Goal: Information Seeking & Learning: Understand process/instructions

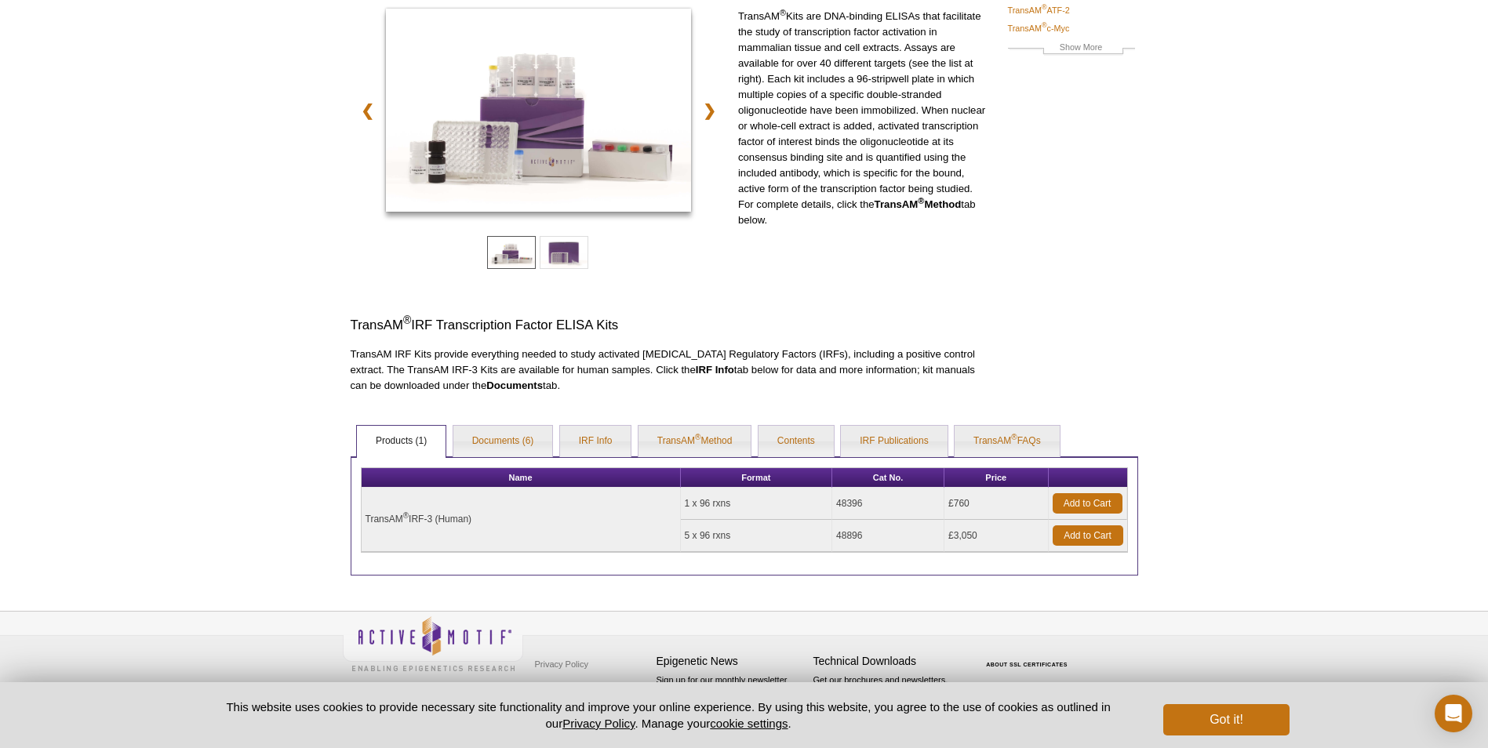
scroll to position [177, 0]
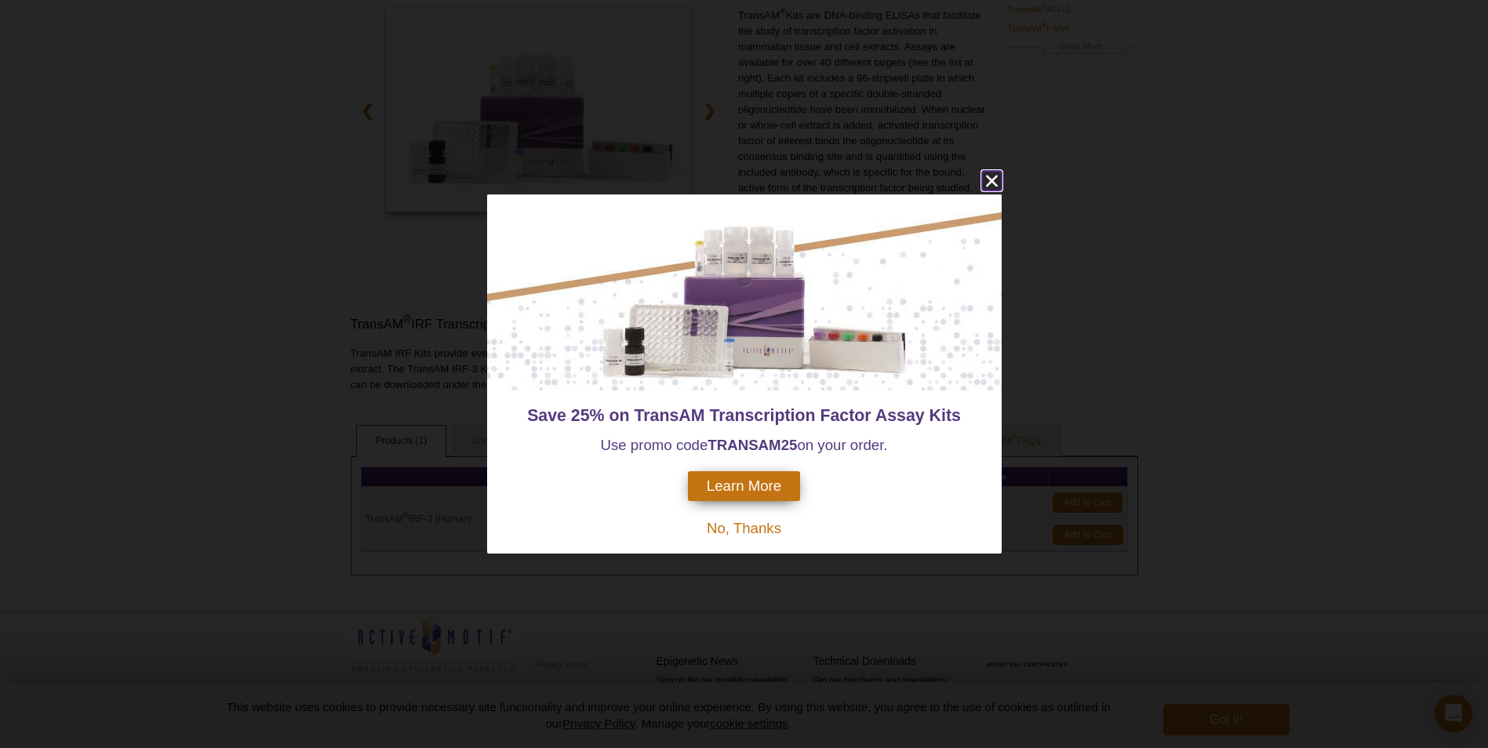
click at [994, 176] on icon "close" at bounding box center [992, 181] width 20 height 20
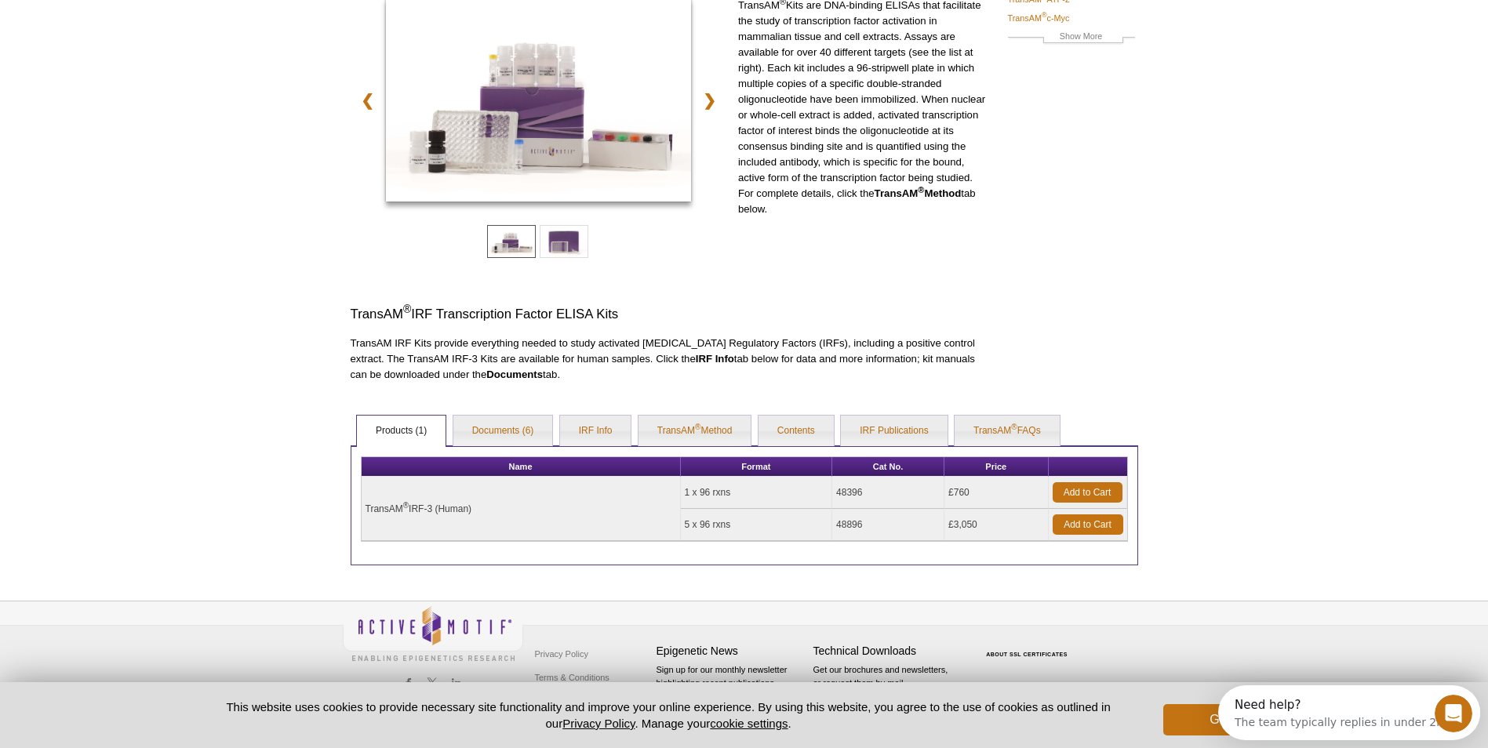
scroll to position [0, 0]
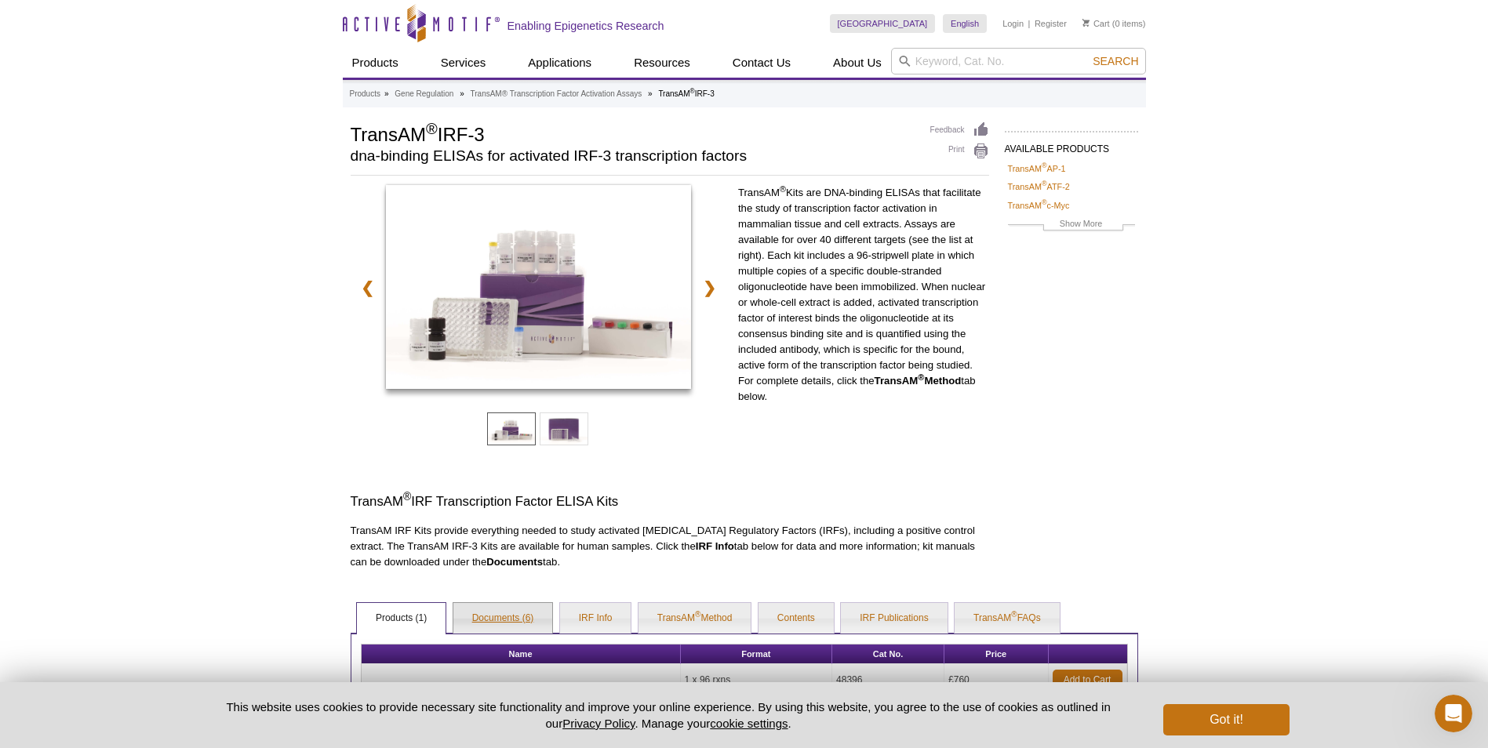
click at [500, 618] on link "Documents (6)" at bounding box center [503, 618] width 100 height 31
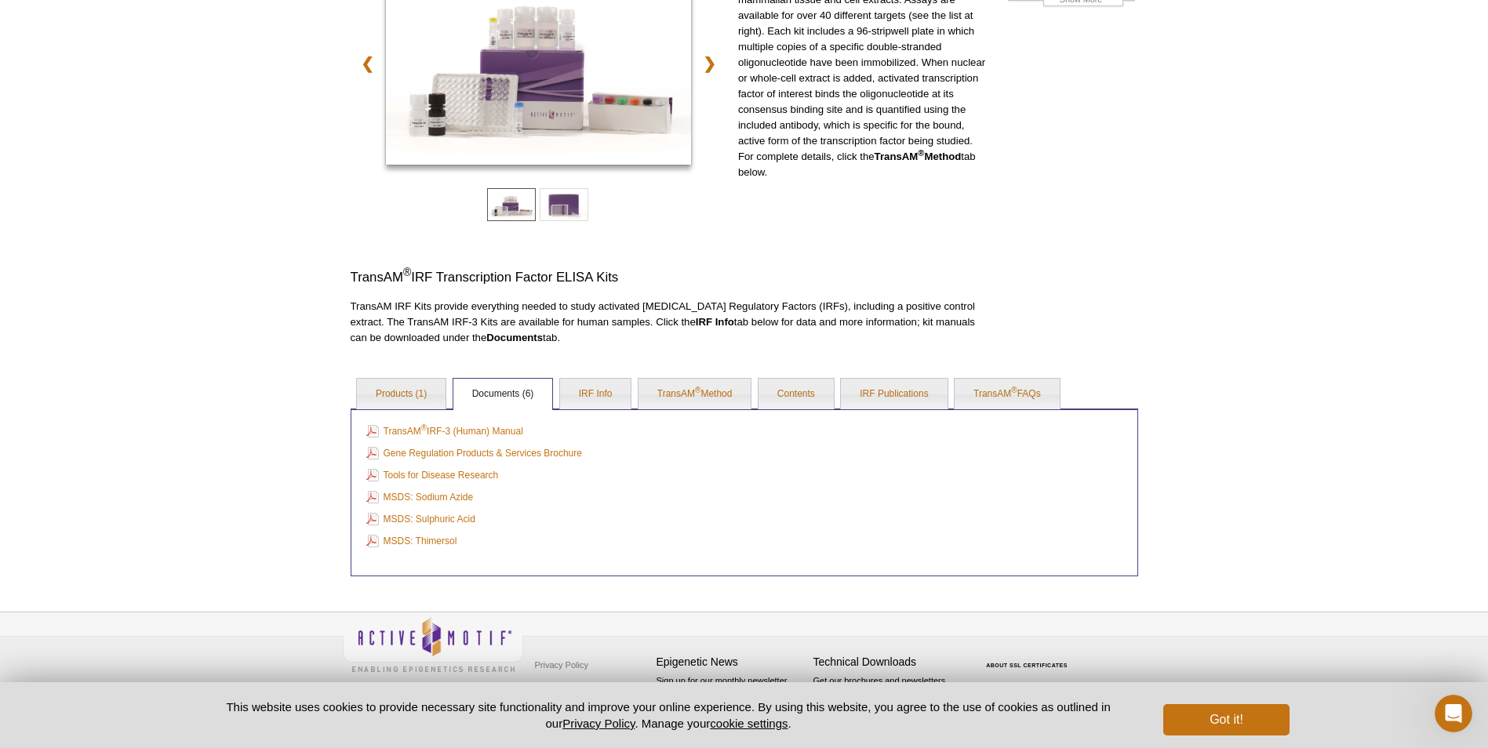
scroll to position [225, 0]
click at [437, 434] on link "TransAM ® IRF-3 (Human) Manual" at bounding box center [444, 430] width 157 height 17
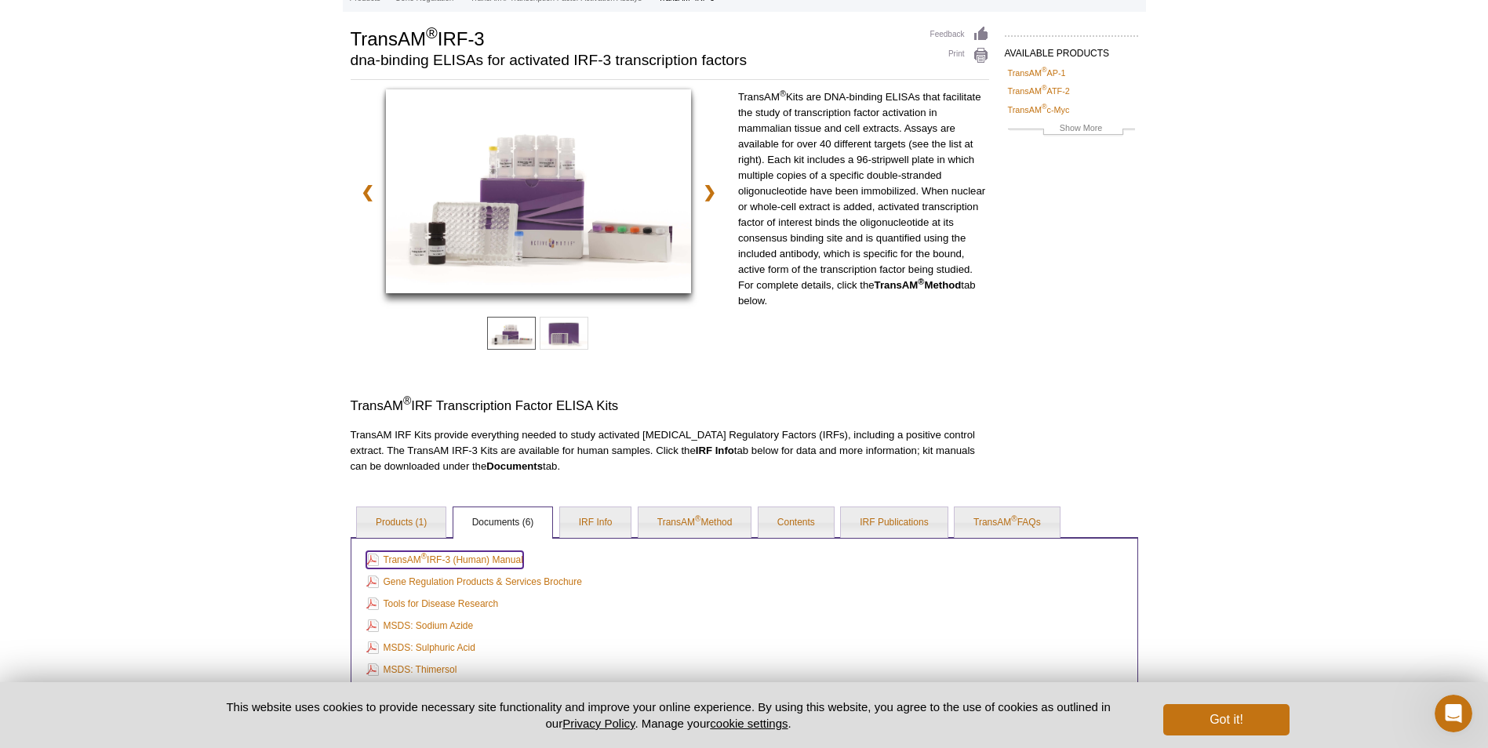
scroll to position [0, 0]
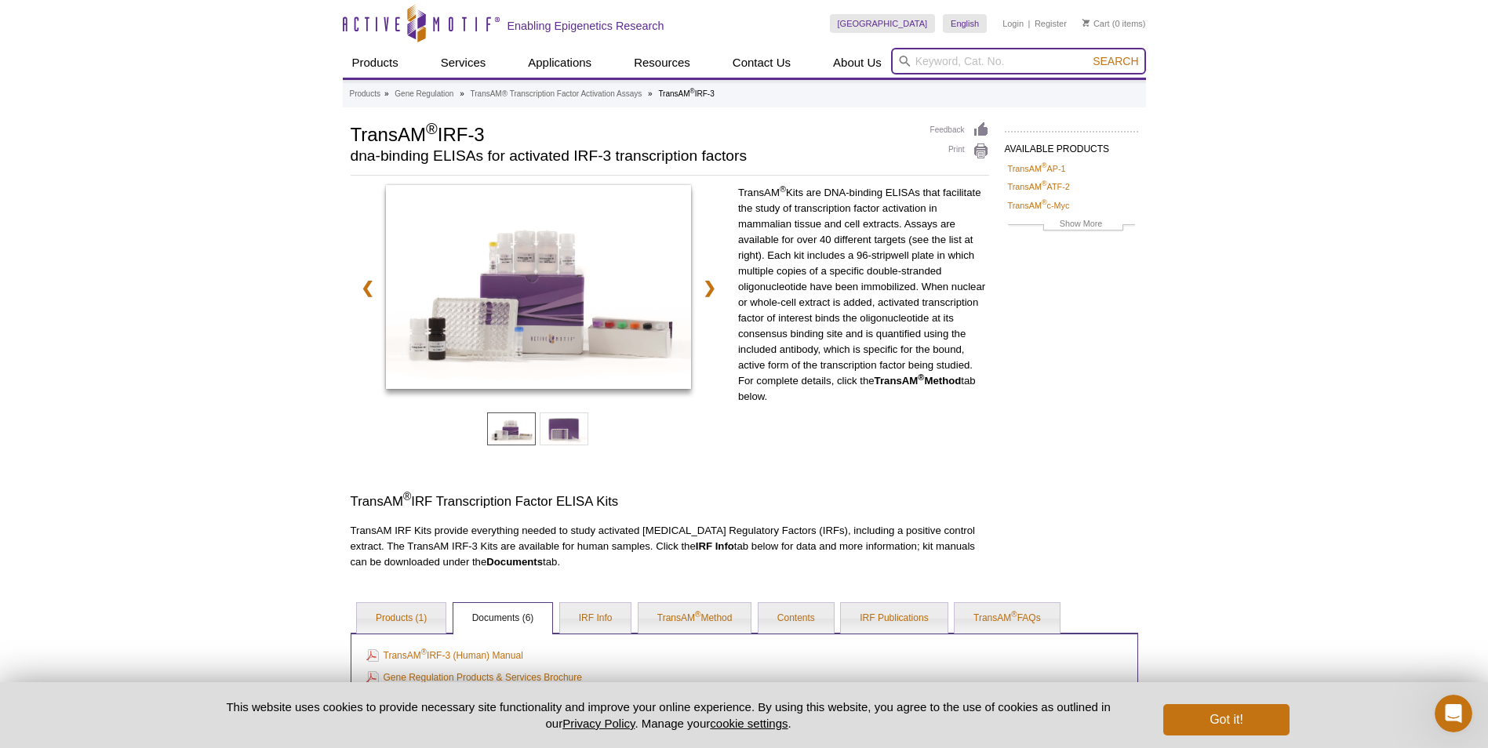
click at [949, 63] on input "search" at bounding box center [1018, 61] width 255 height 27
type input "100533"
click at [1088, 54] on button "Search" at bounding box center [1115, 61] width 55 height 14
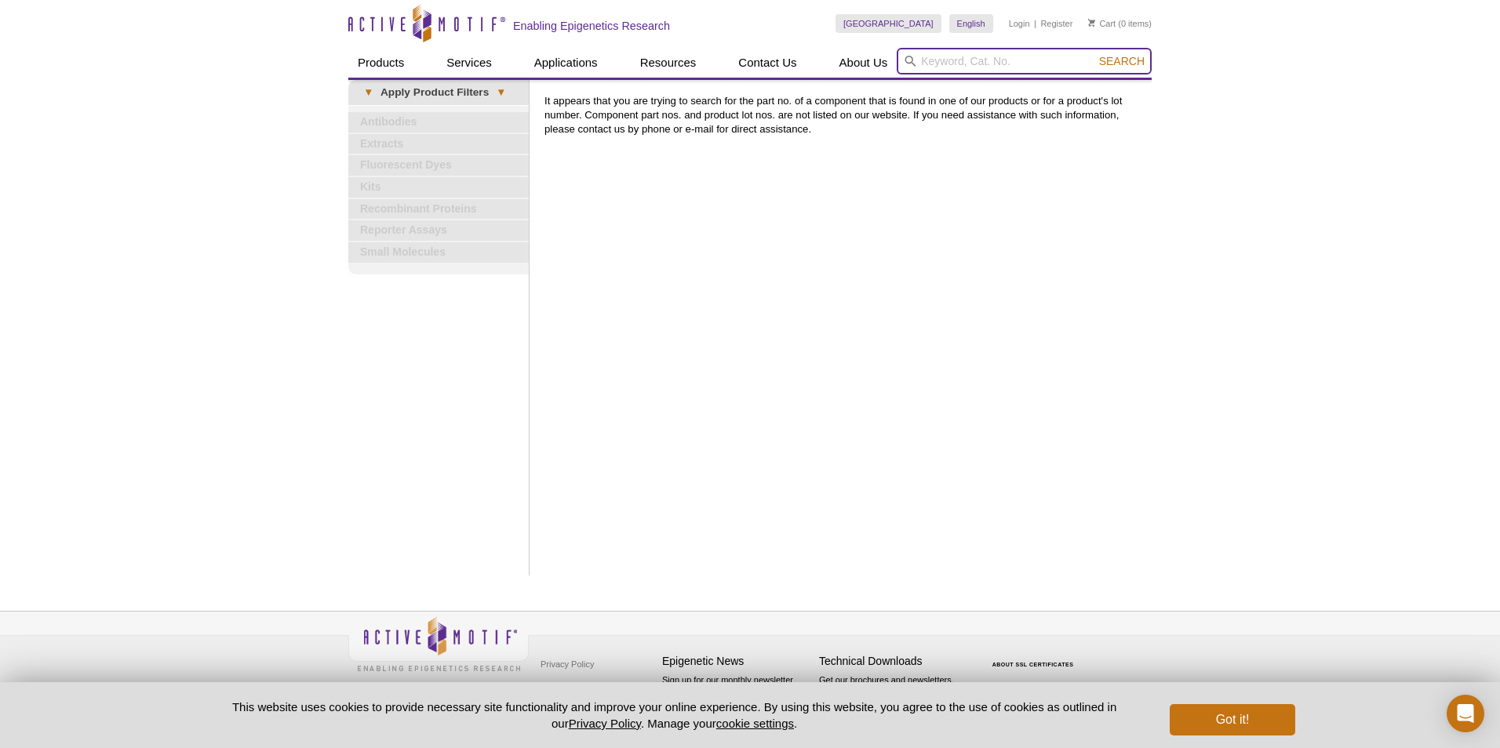
click at [954, 64] on input "search" at bounding box center [1023, 61] width 255 height 27
click at [1094, 54] on button "Search" at bounding box center [1121, 61] width 55 height 14
type input "myc trans"
click at [1094, 54] on button "Search" at bounding box center [1121, 61] width 55 height 14
click at [948, 64] on input "search" at bounding box center [1023, 61] width 255 height 27
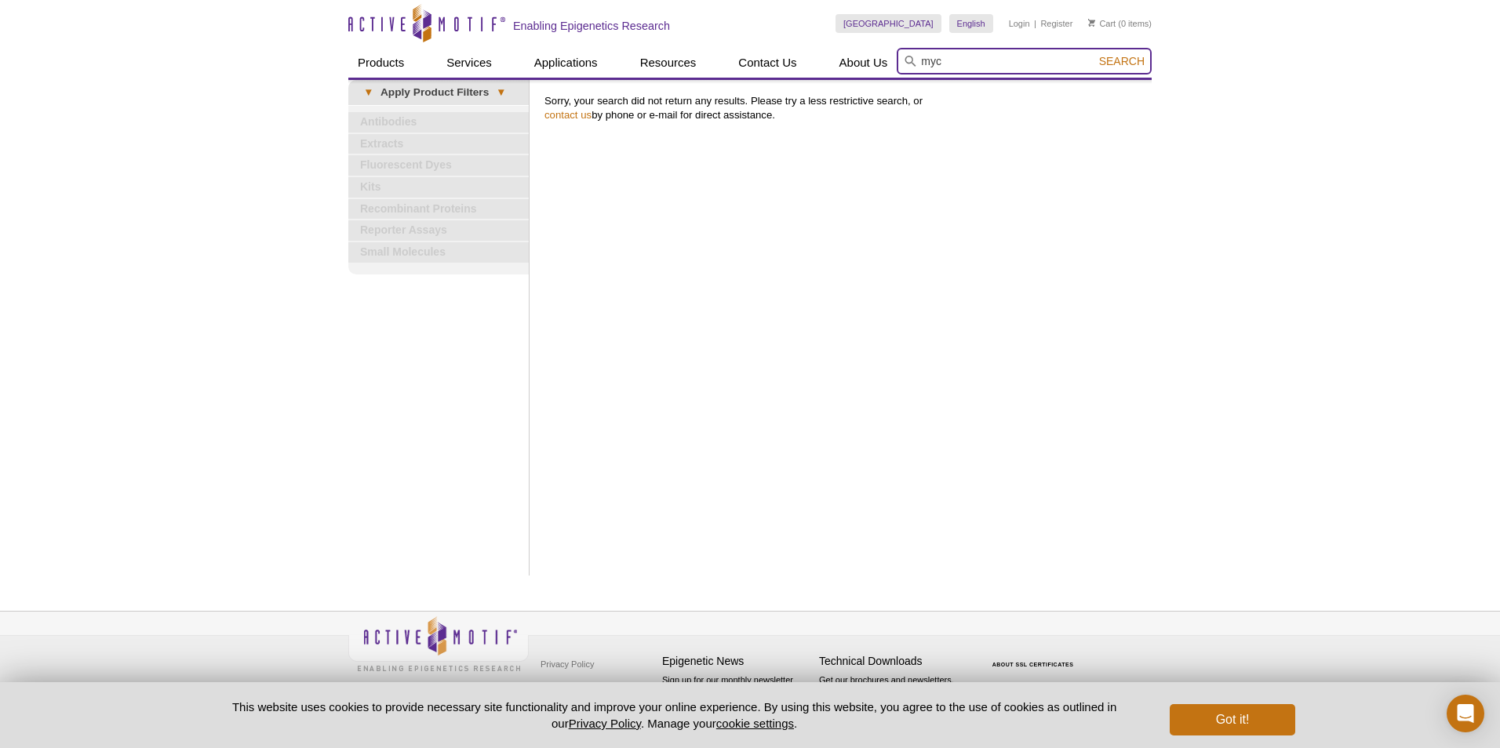
click at [1094, 54] on button "Search" at bounding box center [1121, 61] width 55 height 14
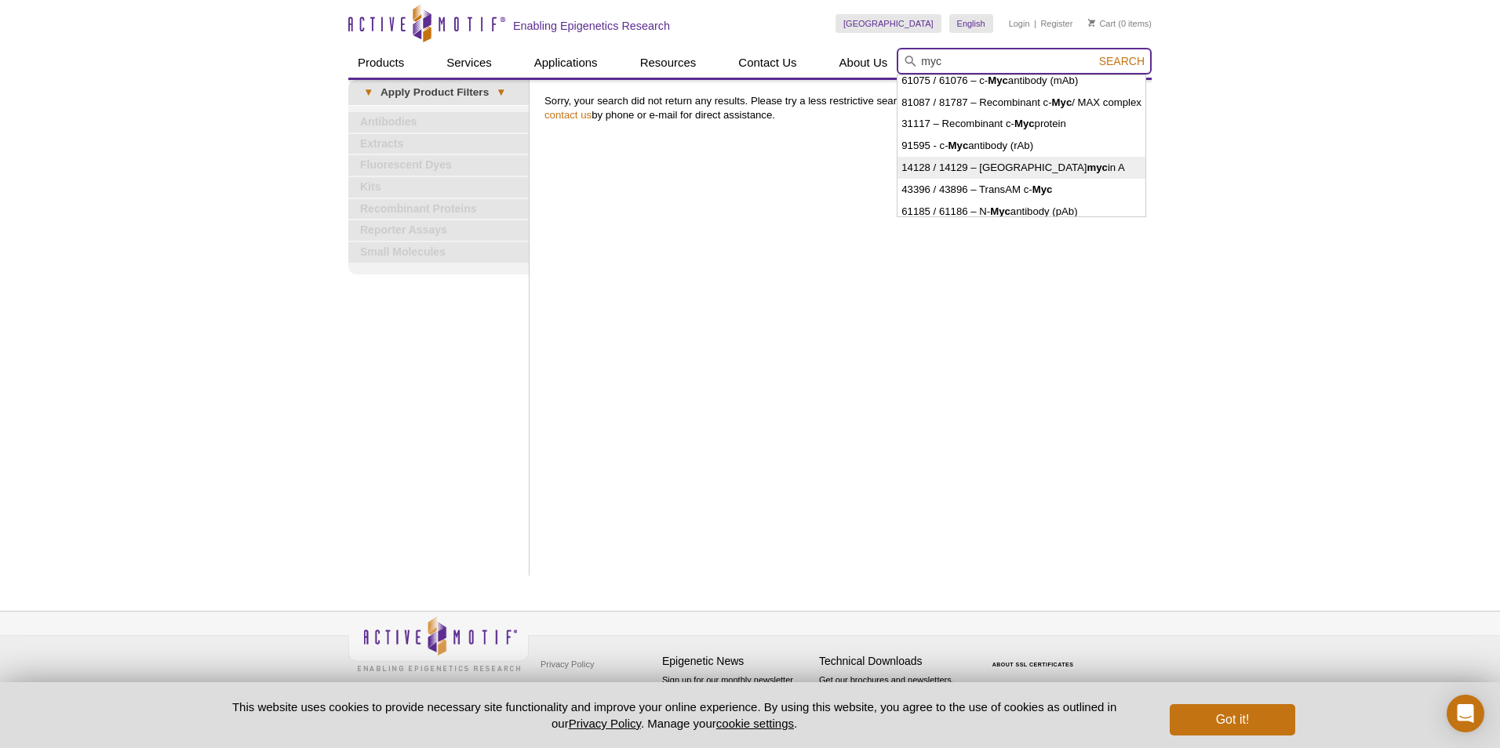
scroll to position [77, 0]
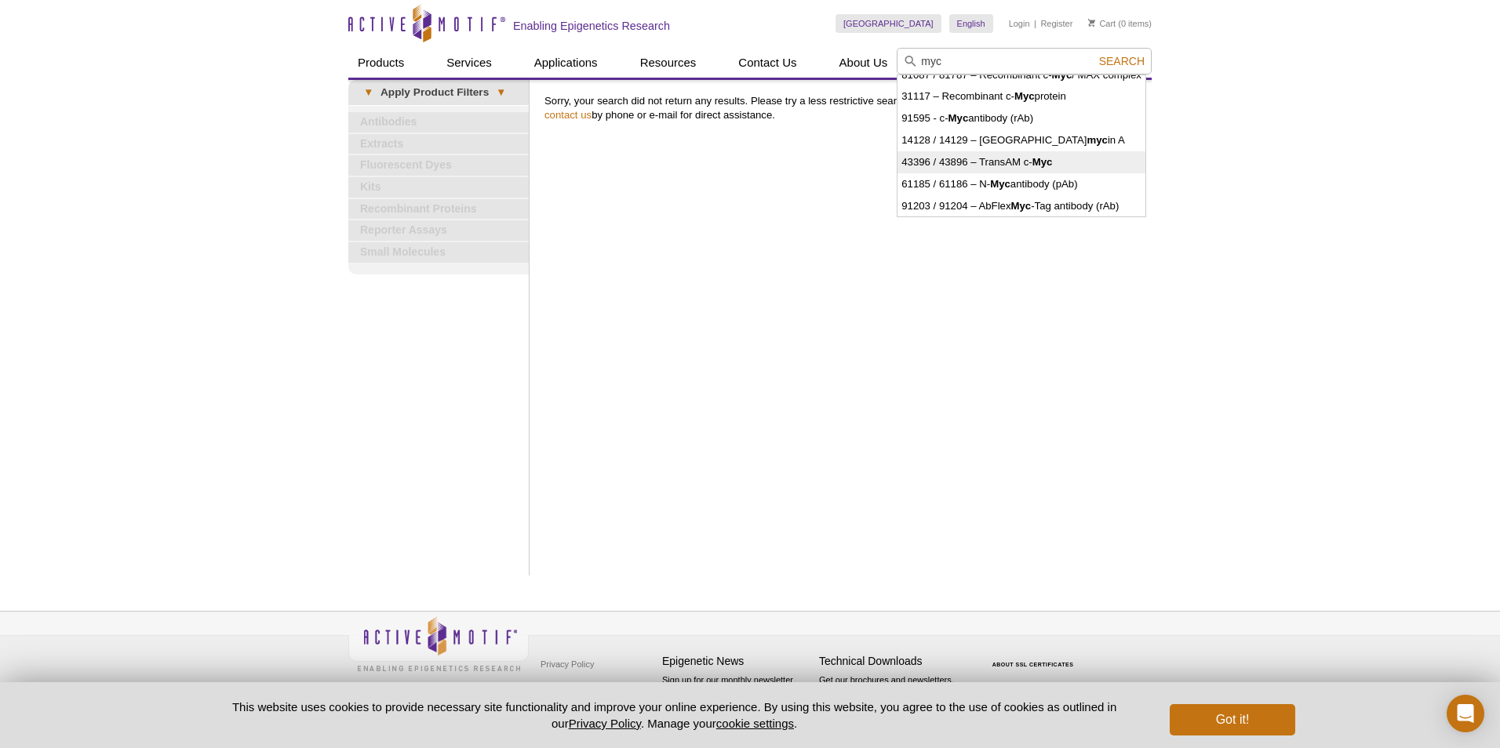
click at [1018, 163] on li "43396 / 43896 – TransAM c- Myc" at bounding box center [1021, 162] width 248 height 22
type input "43396 / 43896 – TransAM c-Myc"
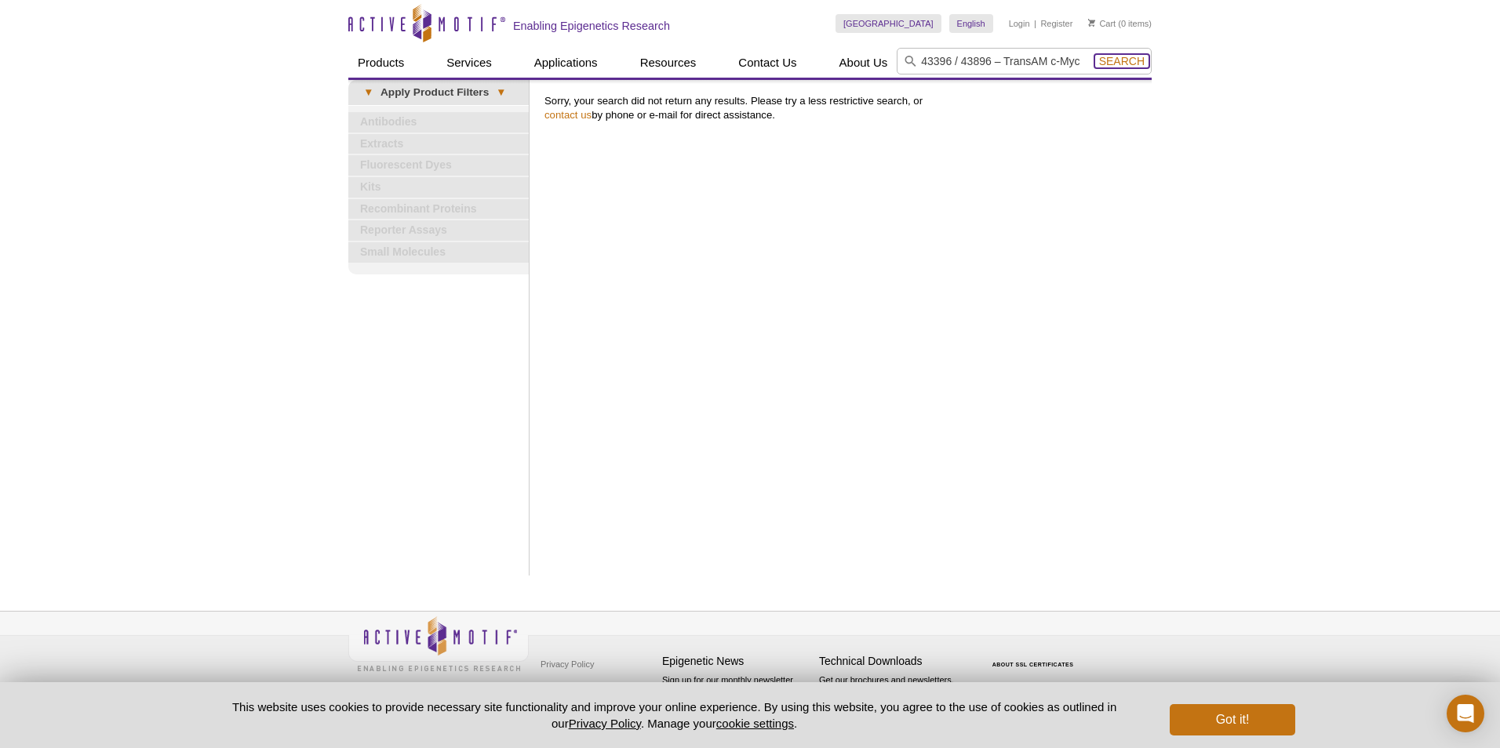
click at [1117, 65] on span "Search" at bounding box center [1121, 61] width 45 height 13
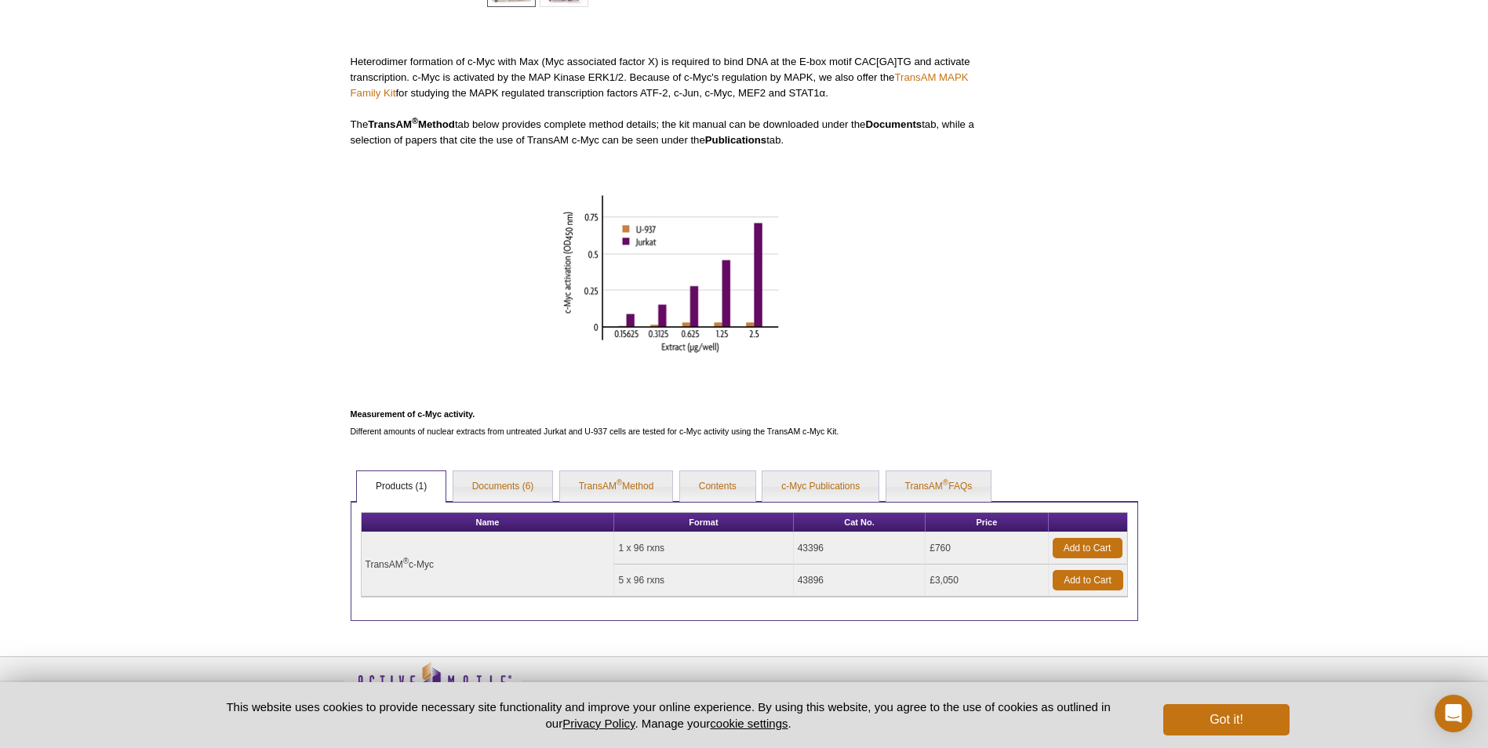
scroll to position [484, 0]
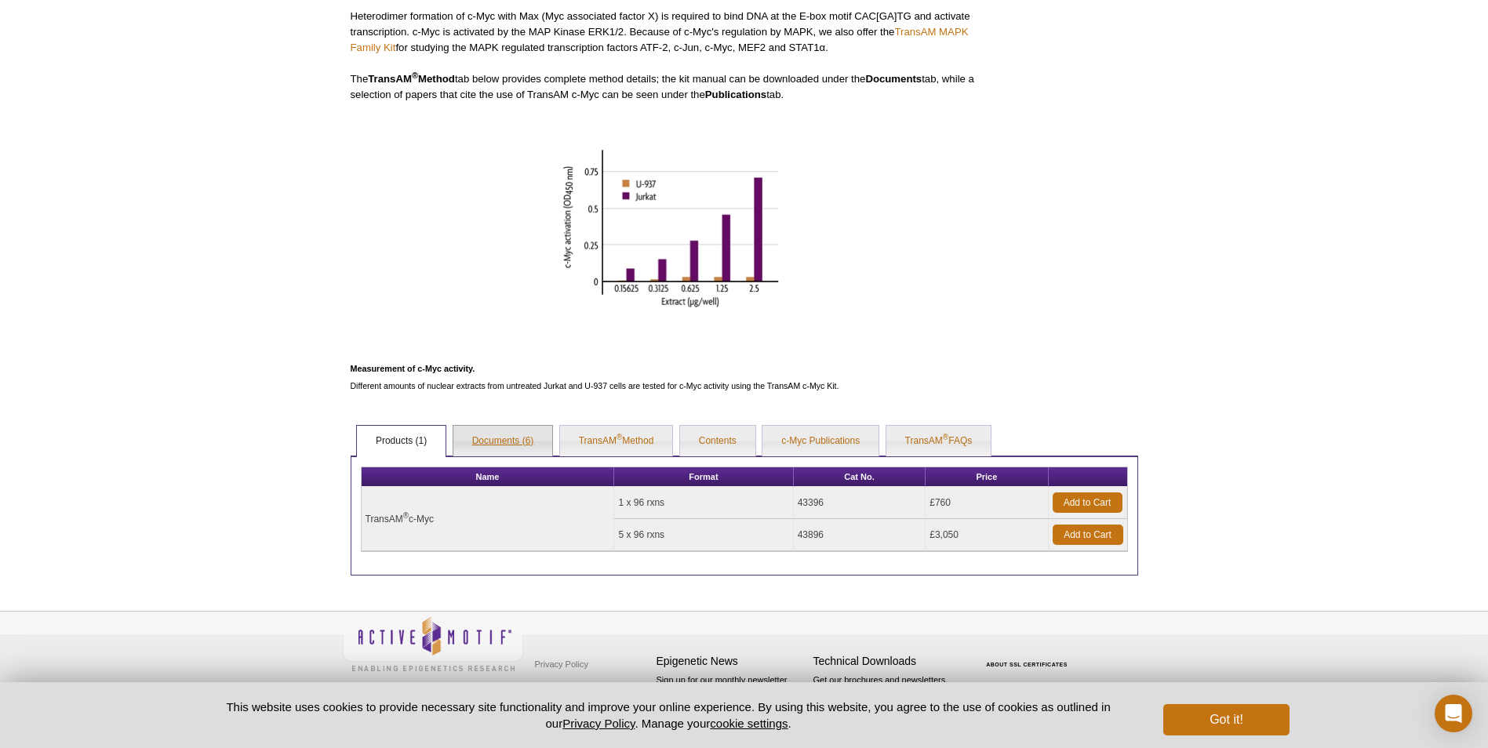
click at [494, 437] on link "Documents (6)" at bounding box center [503, 441] width 100 height 31
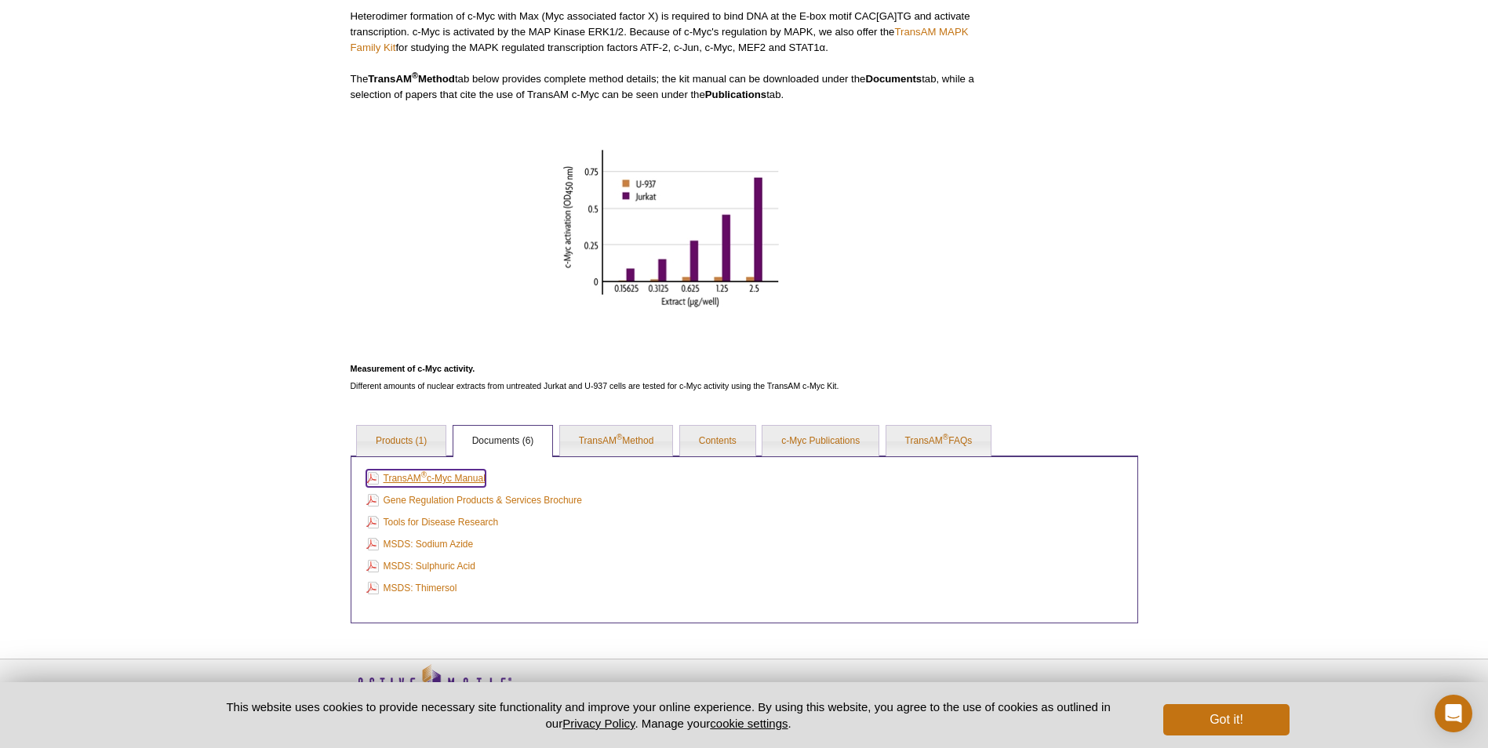
click at [441, 478] on link "TransAM ® c-Myc Manual" at bounding box center [425, 478] width 119 height 17
click at [726, 447] on link "Contents" at bounding box center [717, 441] width 75 height 31
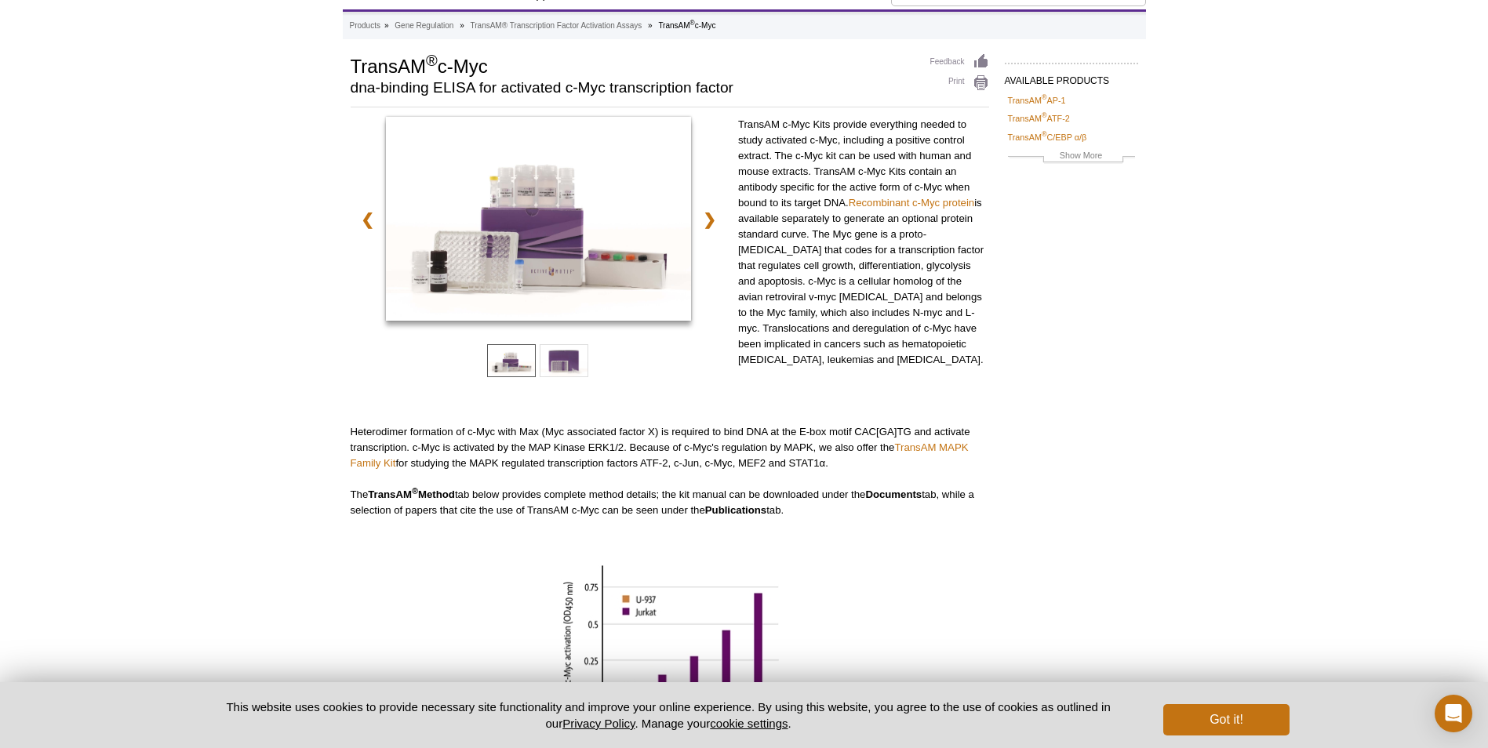
scroll to position [0, 0]
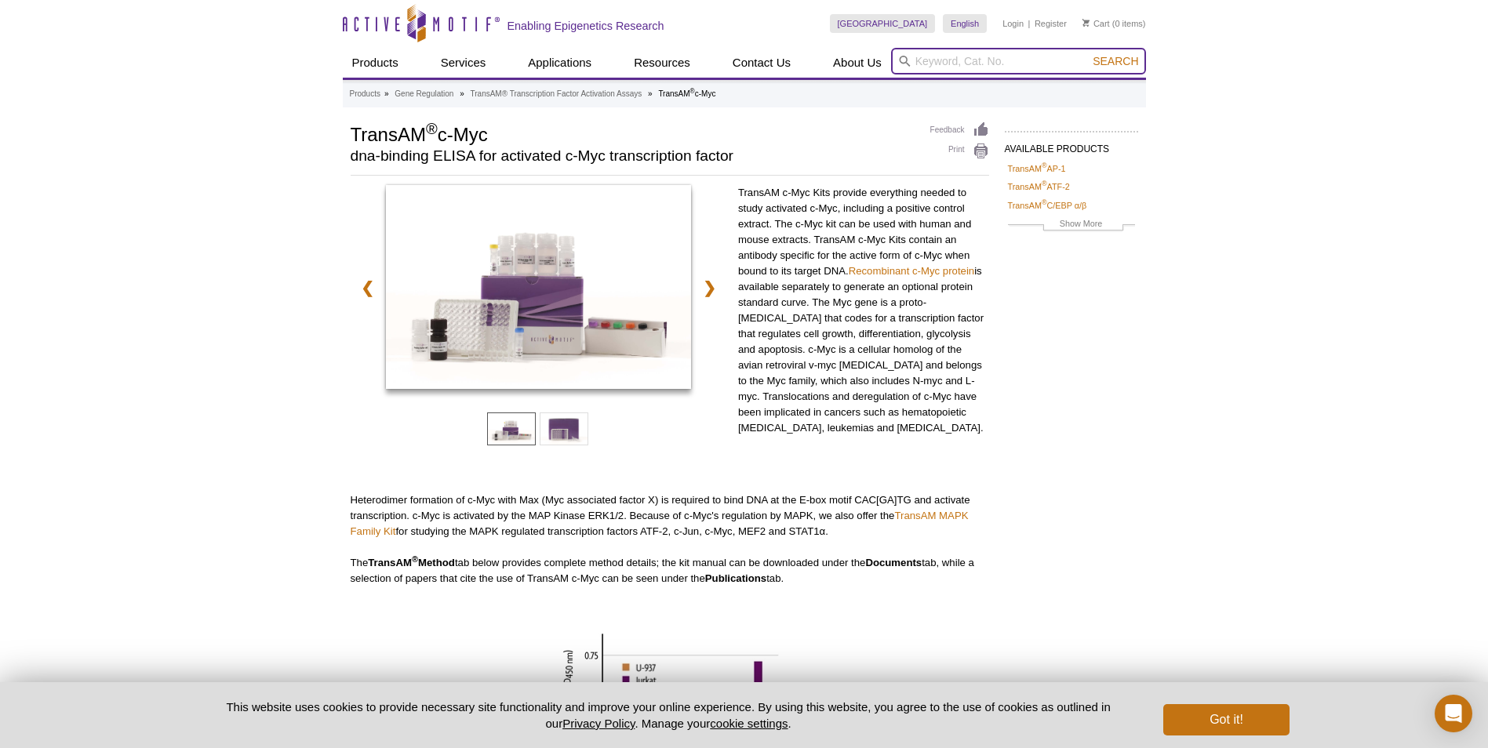
click at [1010, 64] on input "search" at bounding box center [1018, 61] width 255 height 27
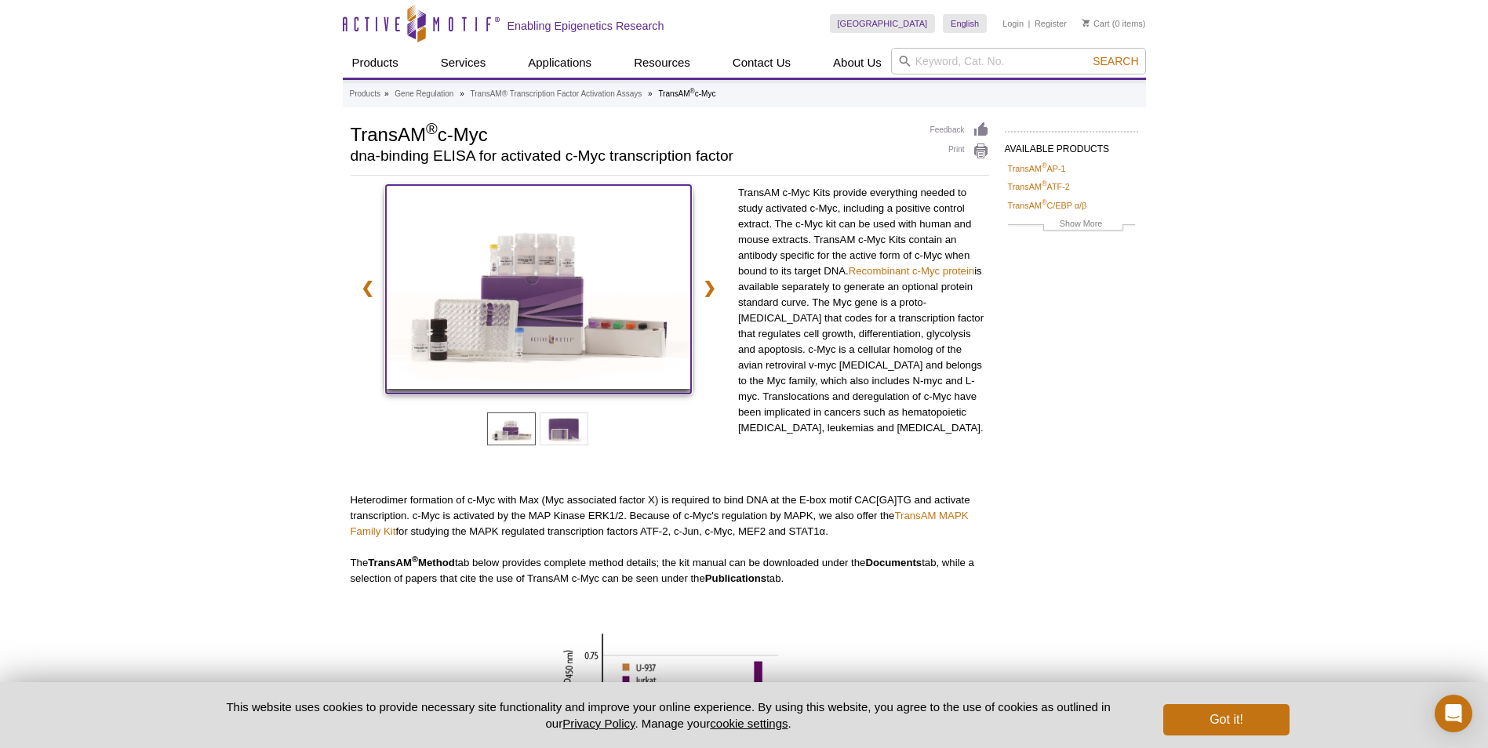
click at [542, 238] on img at bounding box center [538, 287] width 305 height 204
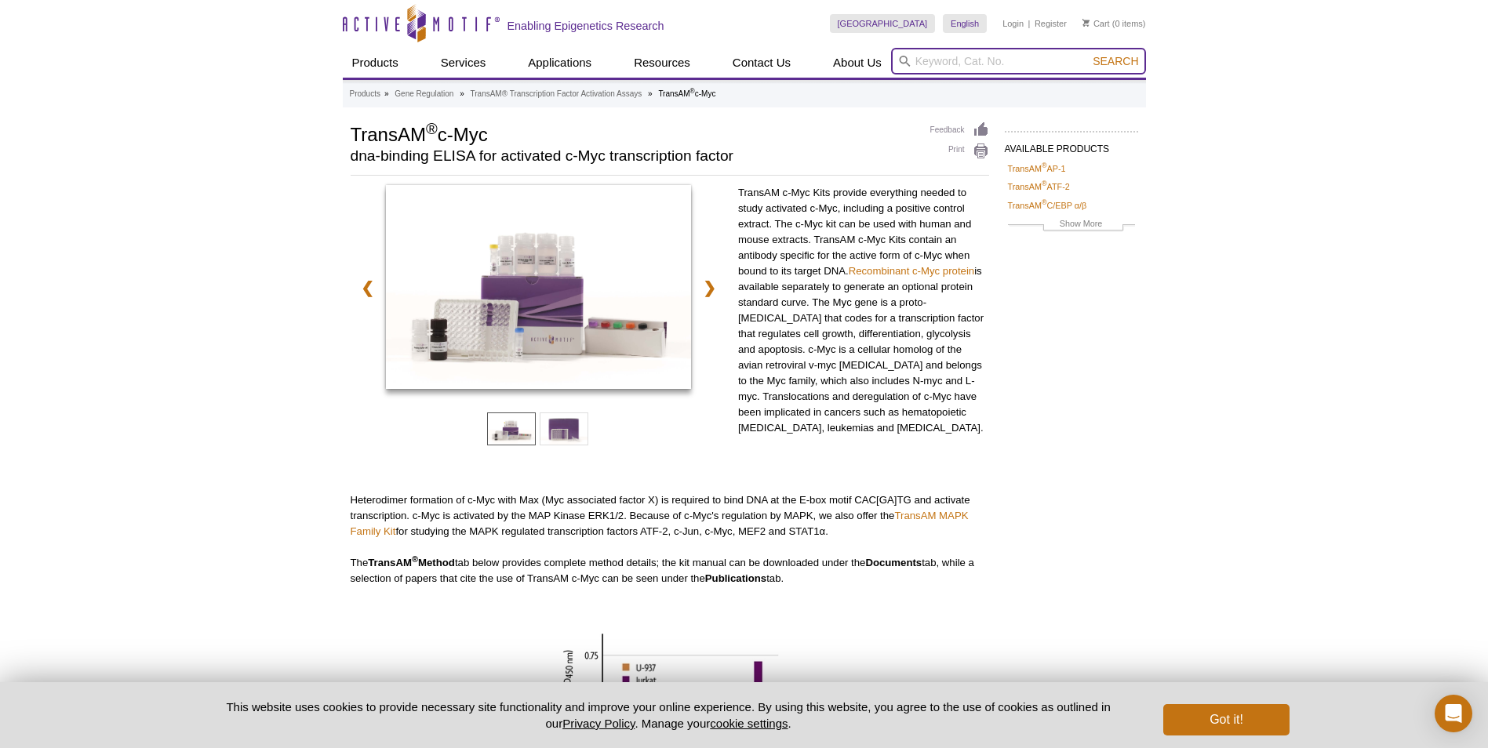
click at [951, 52] on input "search" at bounding box center [1018, 61] width 255 height 27
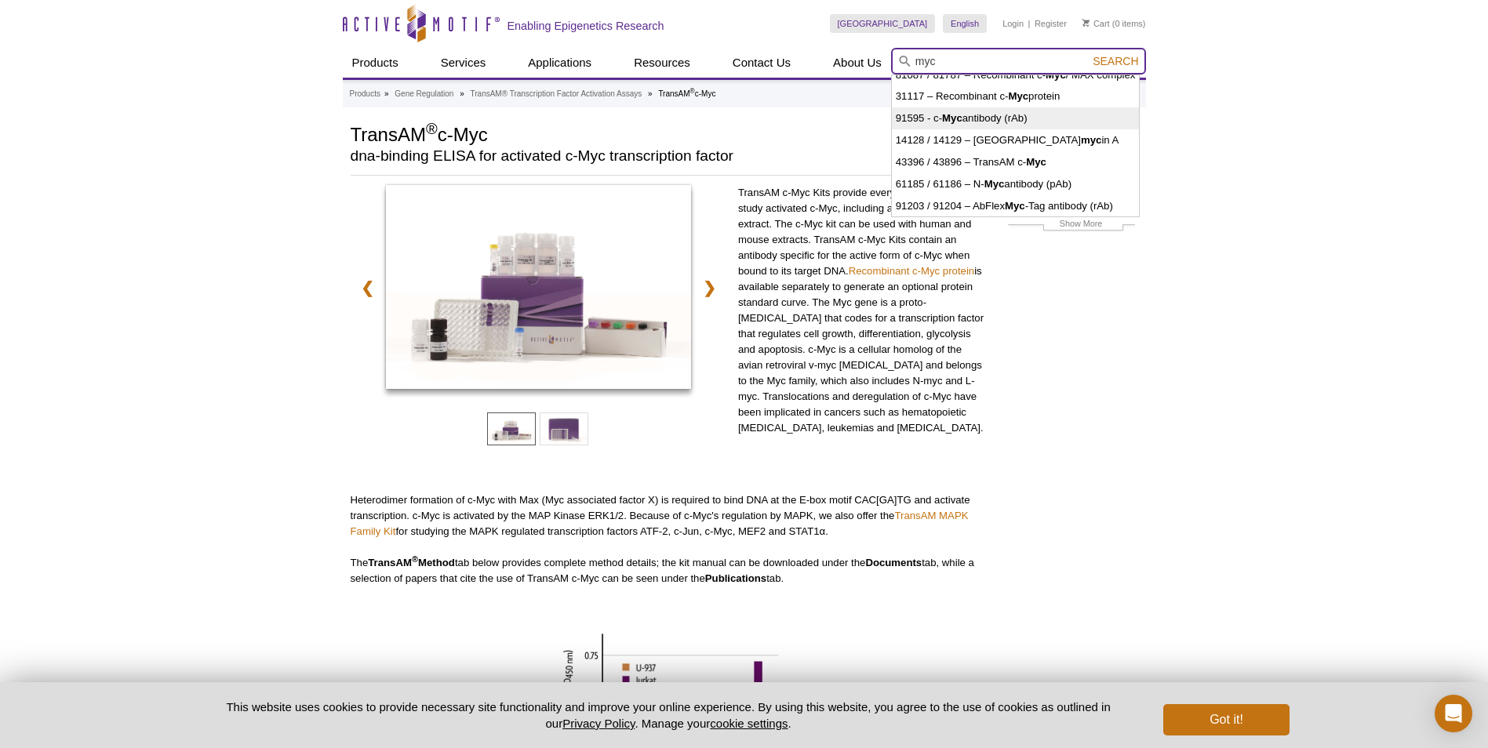
scroll to position [78, 0]
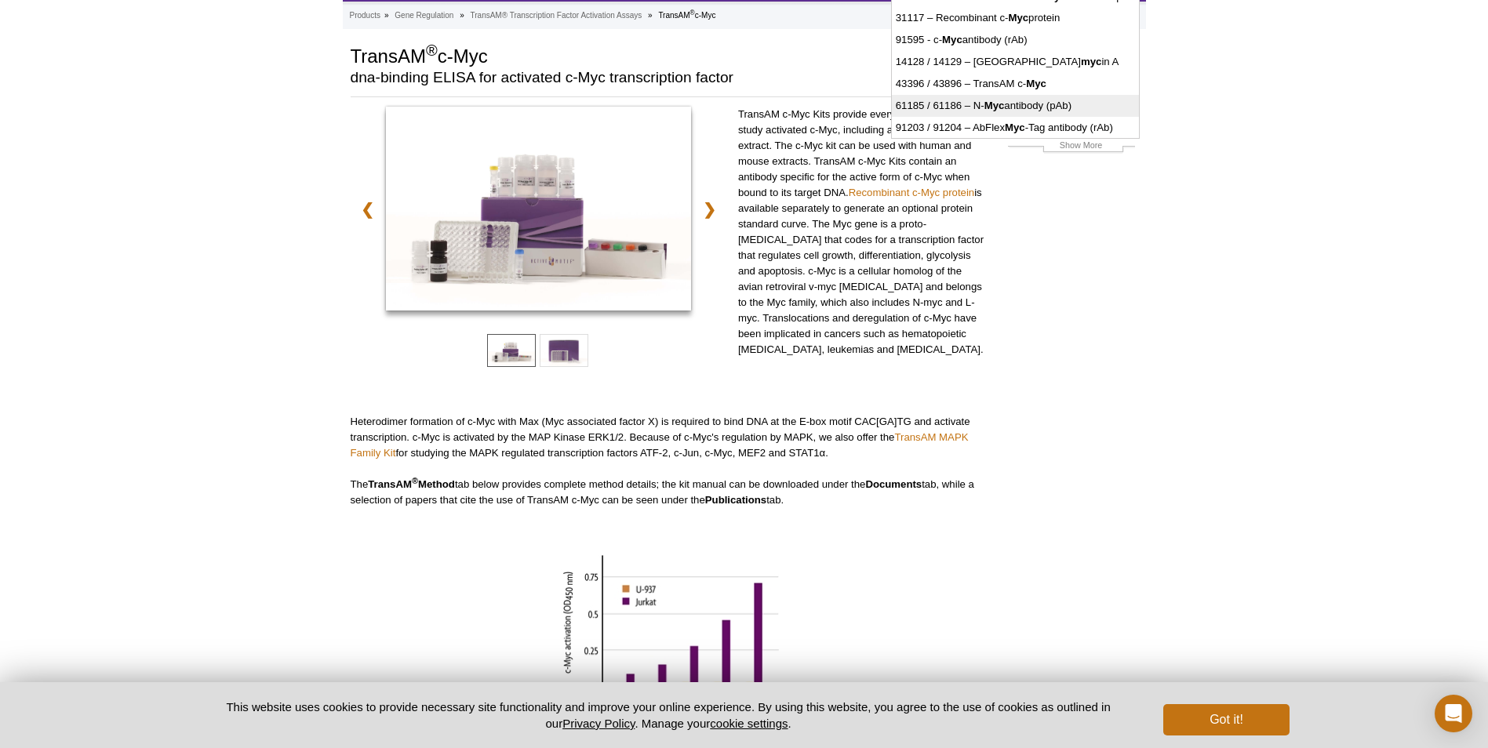
type input "myc"
click at [1242, 217] on div "Active Motif Logo Enabling Epigenetics Research 0 Search Skip to content Active…" at bounding box center [744, 533] width 1488 height 1223
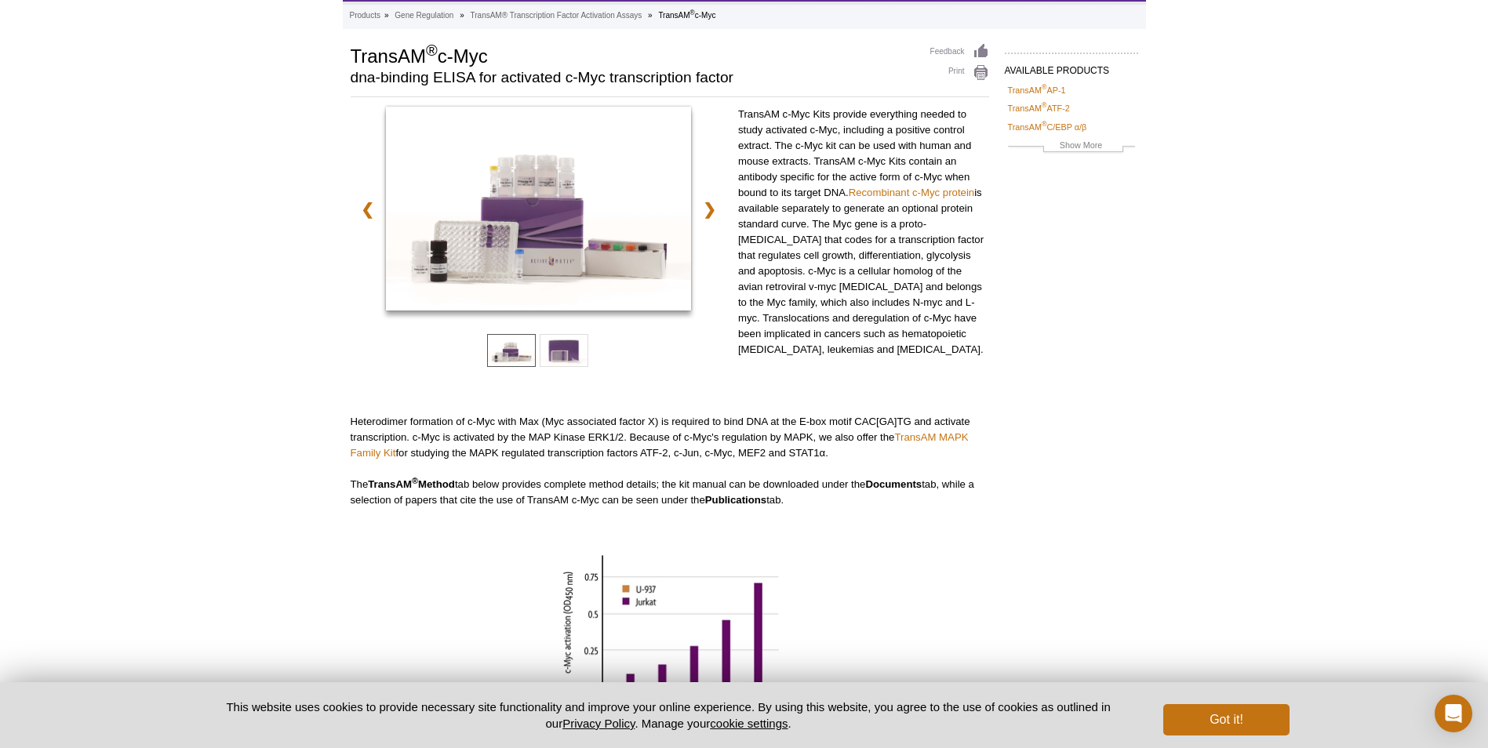
scroll to position [0, 0]
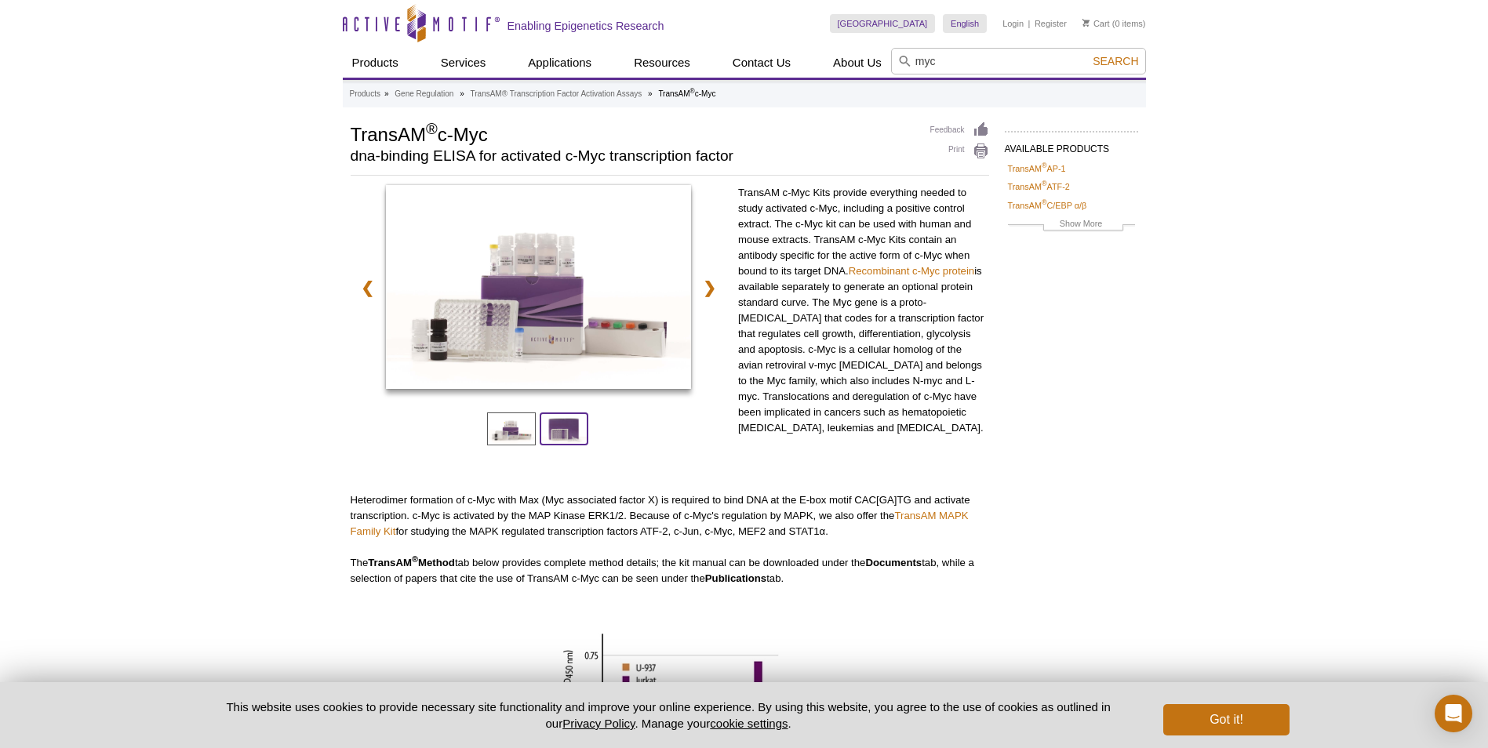
click at [569, 427] on span at bounding box center [564, 429] width 49 height 33
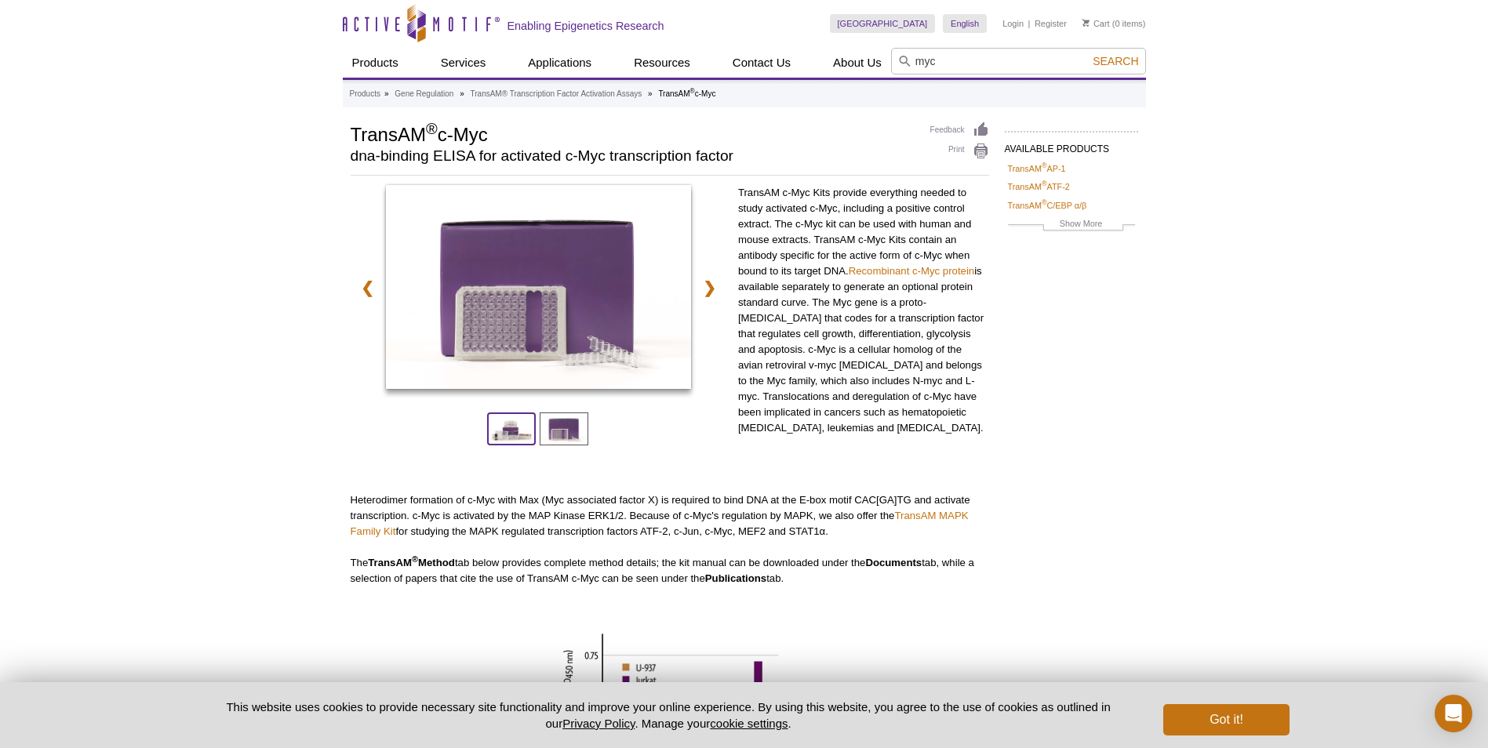
click at [507, 427] on span at bounding box center [511, 429] width 49 height 33
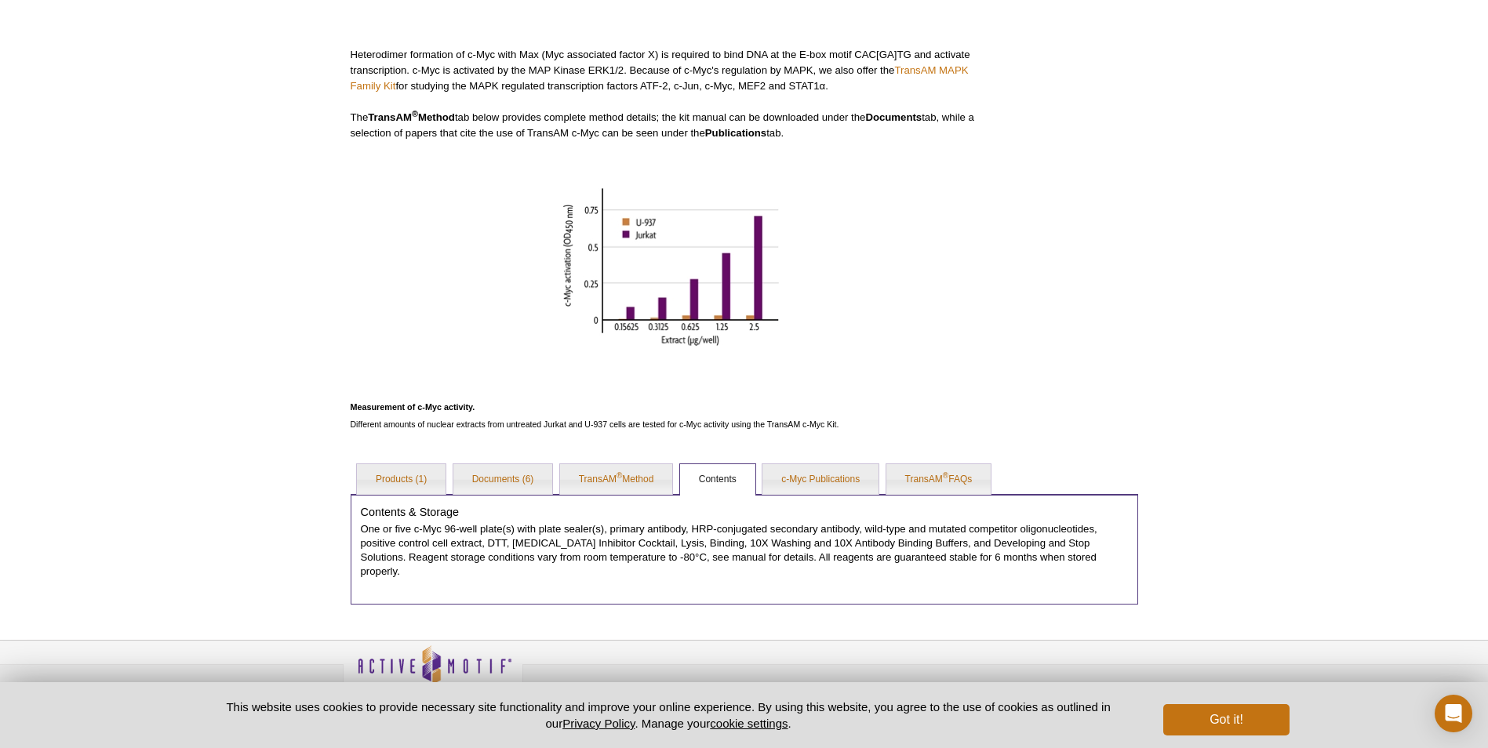
scroll to position [460, 0]
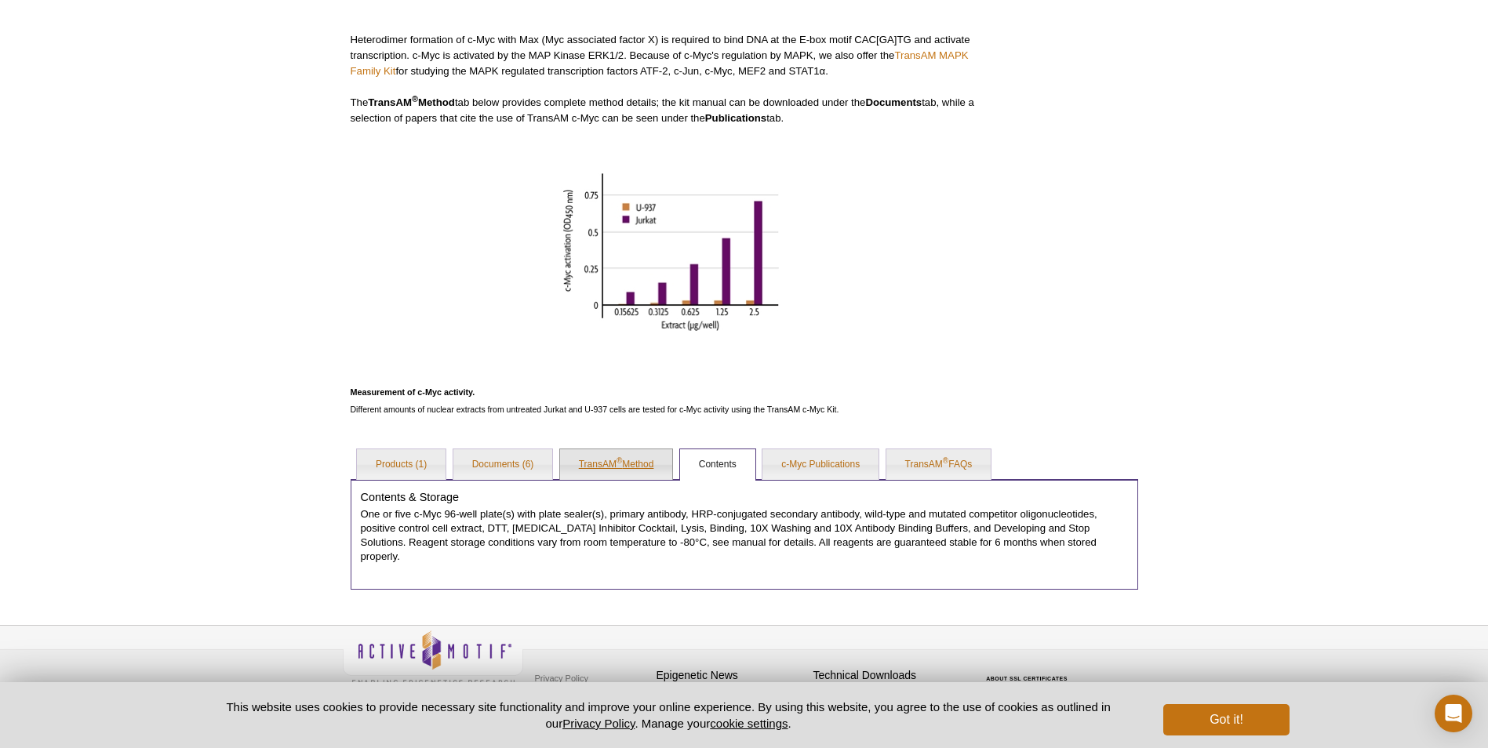
click at [624, 463] on link "TransAM ® Method" at bounding box center [616, 464] width 113 height 31
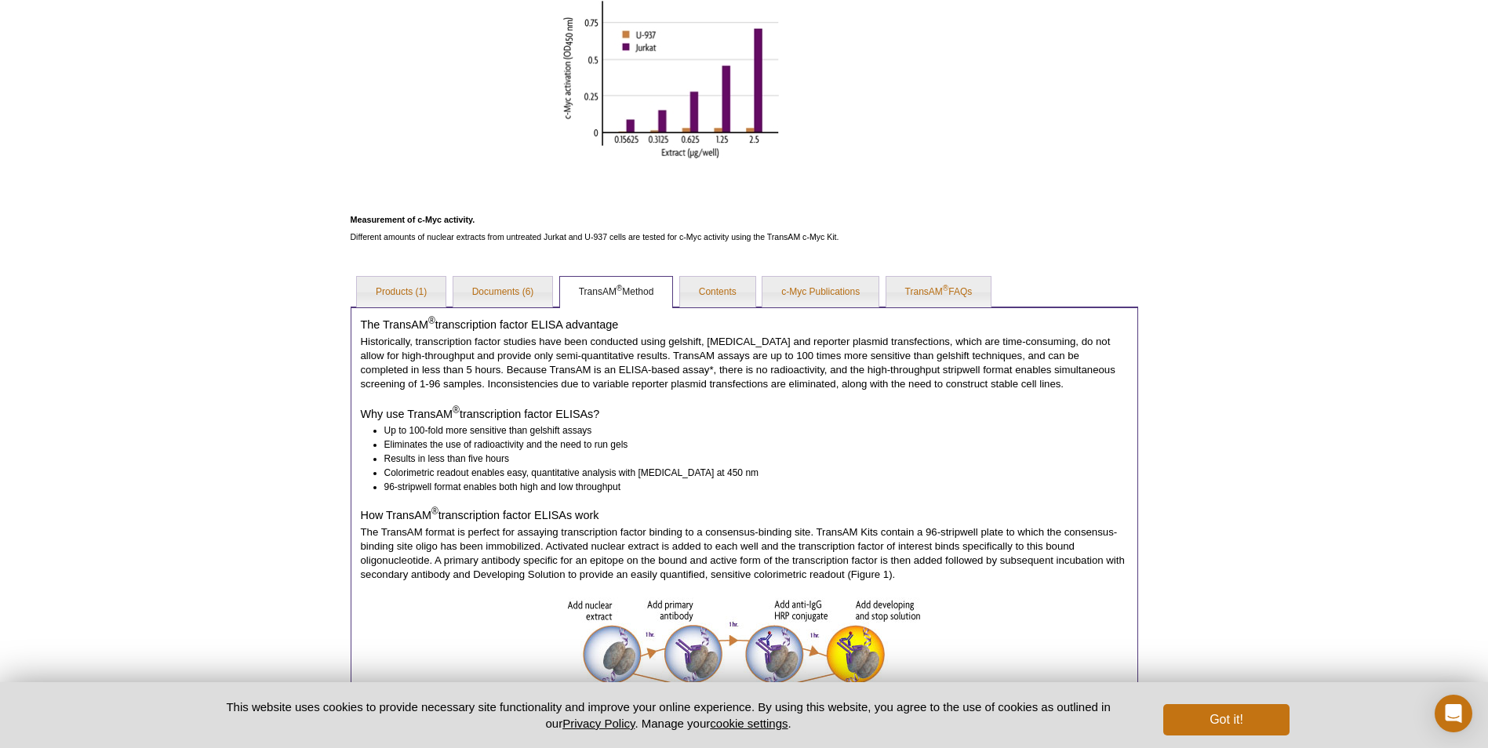
scroll to position [696, 0]
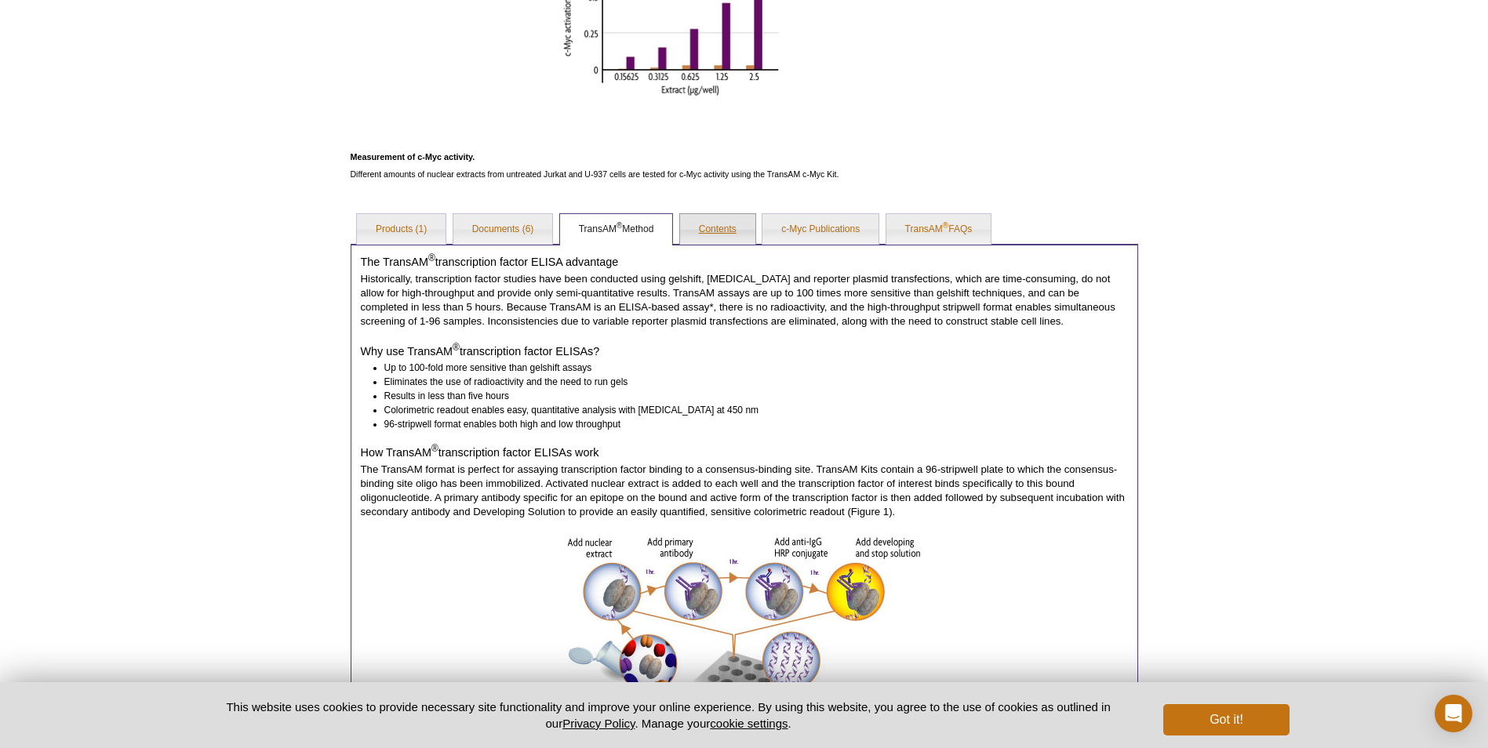
click at [710, 231] on link "Contents" at bounding box center [717, 229] width 75 height 31
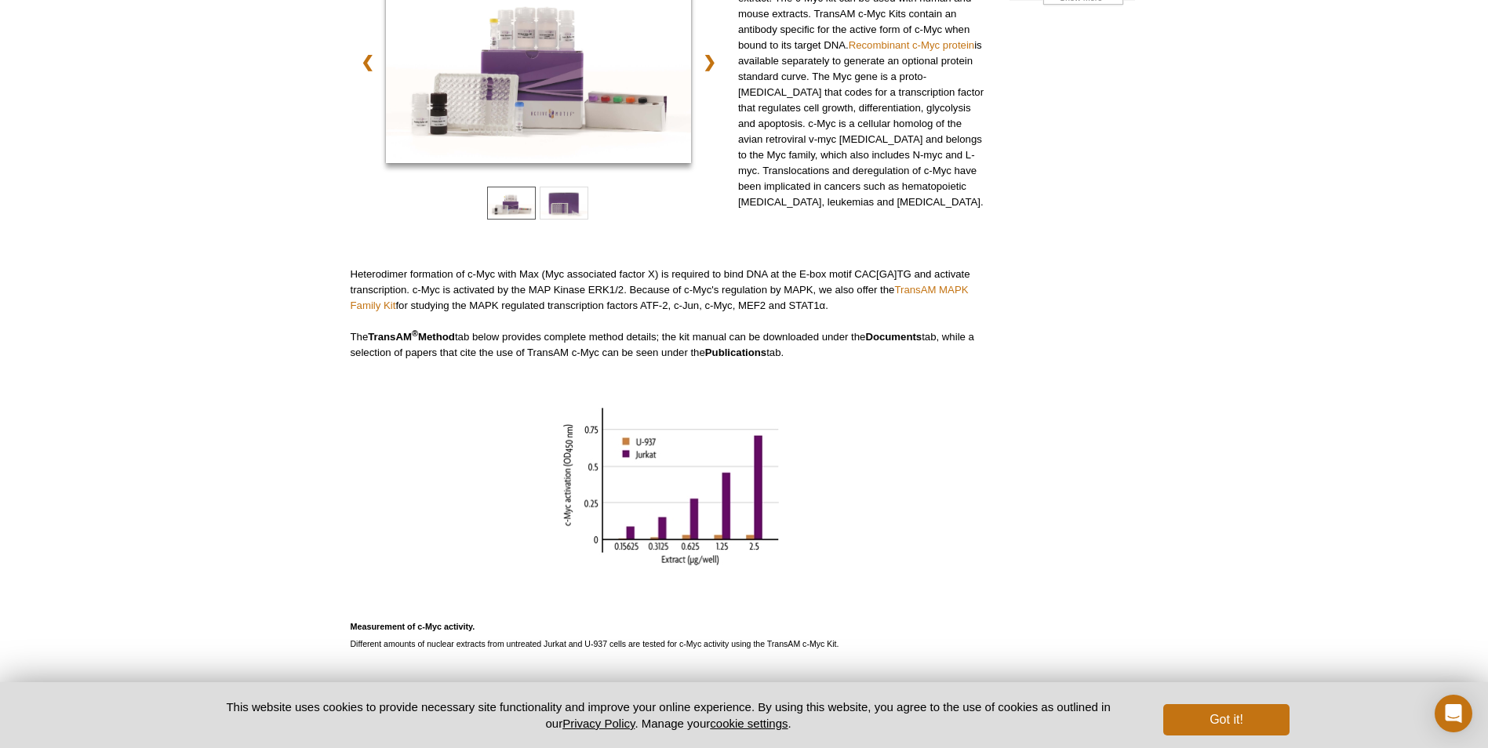
scroll to position [225, 0]
